Goal: Information Seeking & Learning: Find specific fact

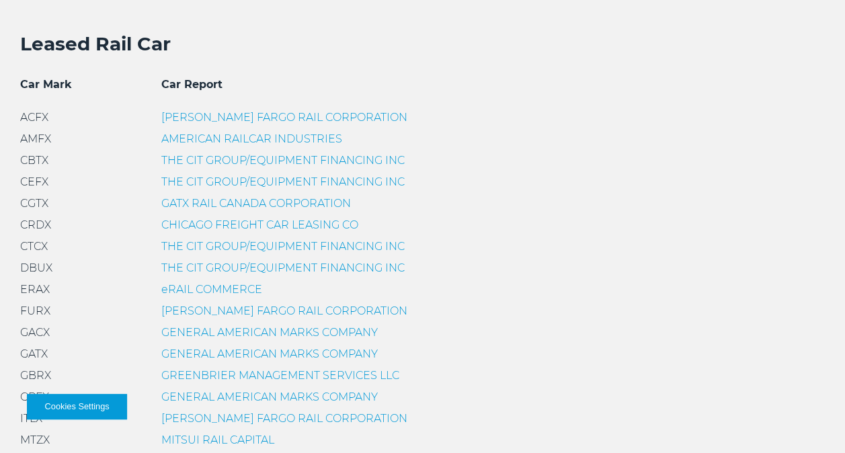
scroll to position [417, 0]
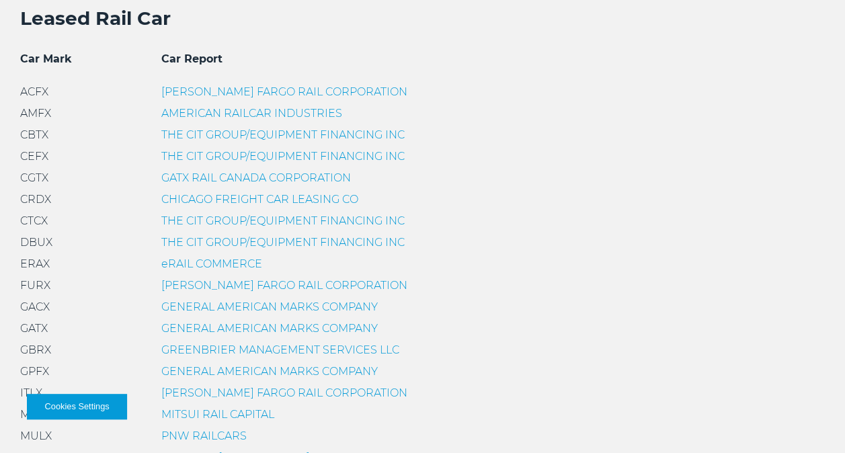
click at [210, 333] on link "GENERAL AMERICAN MARKS COMPANY" at bounding box center [269, 328] width 216 height 13
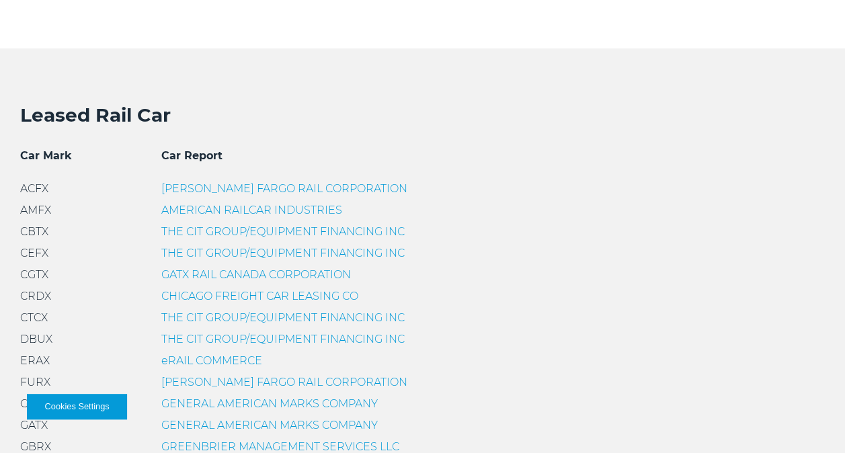
scroll to position [319, 0]
click at [261, 232] on link "THE CIT GROUP/EQUIPMENT FINANCING INC" at bounding box center [282, 232] width 243 height 13
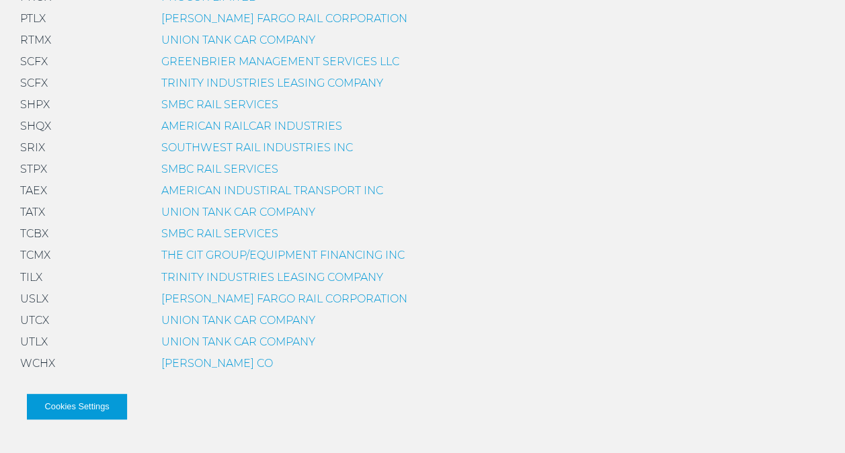
scroll to position [1023, 0]
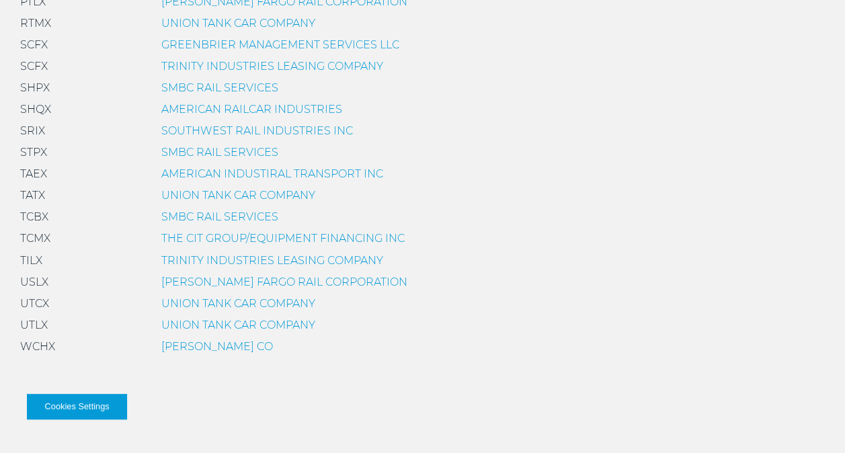
click at [210, 261] on link "TRINITY INDUSTRIES LEASING COMPANY" at bounding box center [272, 259] width 222 height 13
